Goal: Find contact information: Find contact information

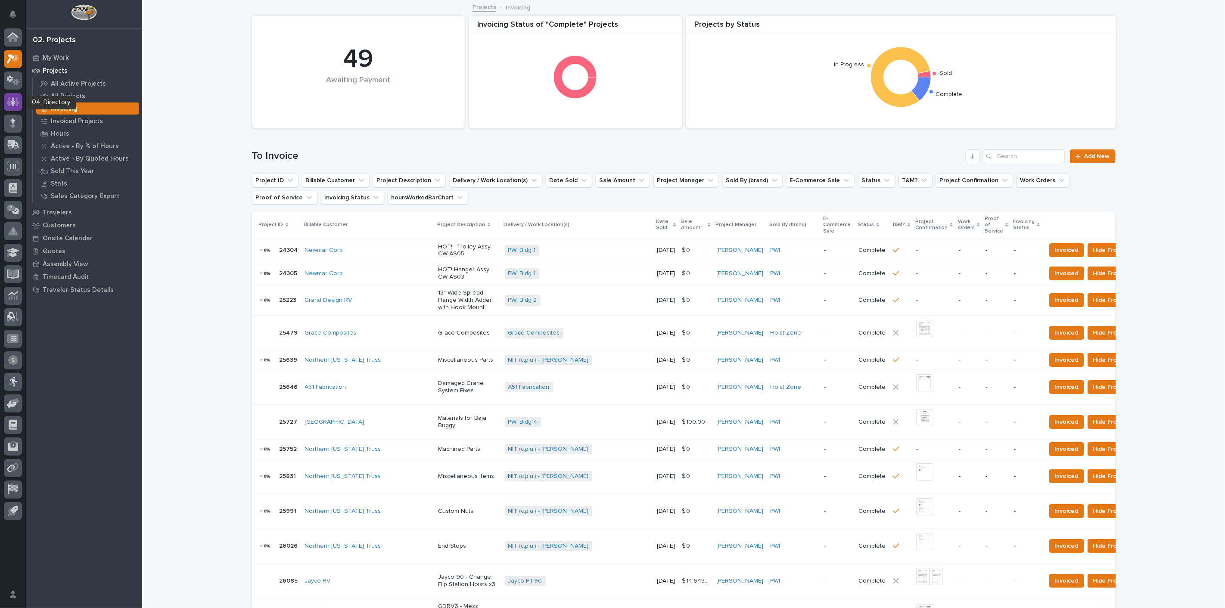
click at [10, 110] on div at bounding box center [13, 102] width 18 height 18
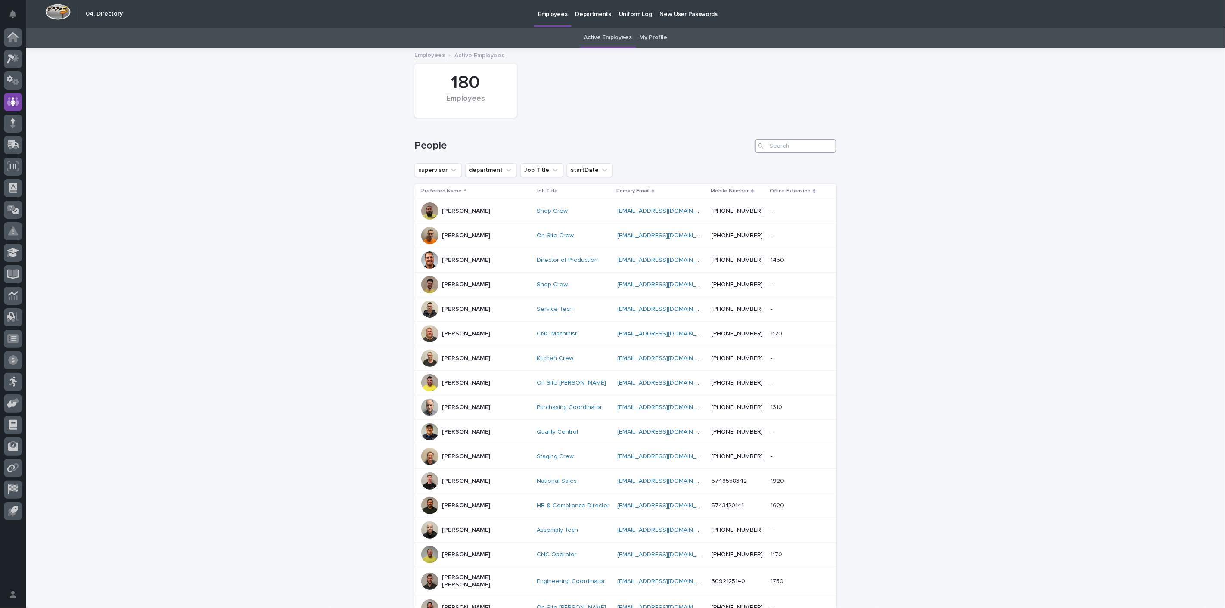
click at [785, 142] on input "Search" at bounding box center [796, 146] width 82 height 14
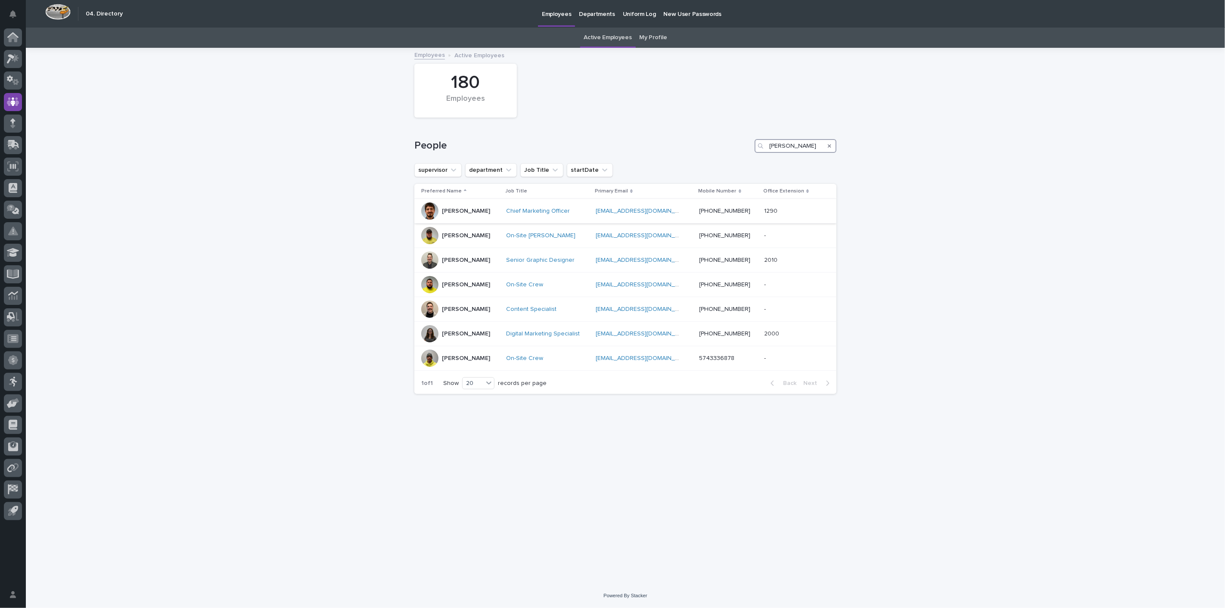
type input "[PERSON_NAME]"
click at [464, 210] on p "[PERSON_NAME]" at bounding box center [466, 211] width 48 height 7
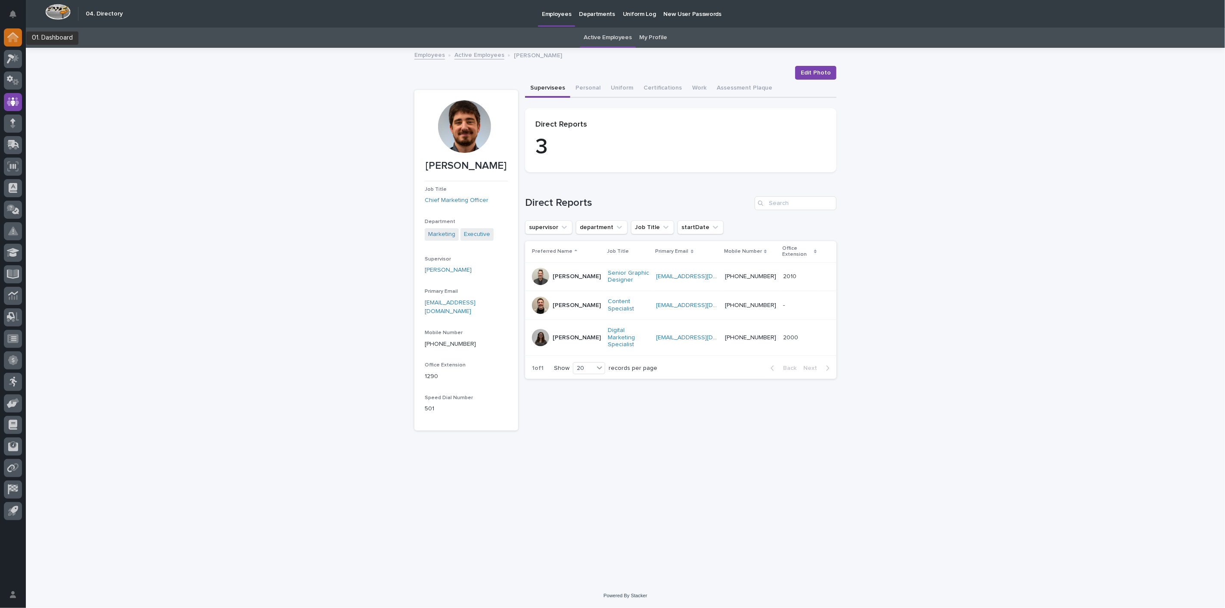
click at [15, 38] on icon at bounding box center [13, 38] width 9 height 9
